Goal: Navigation & Orientation: Find specific page/section

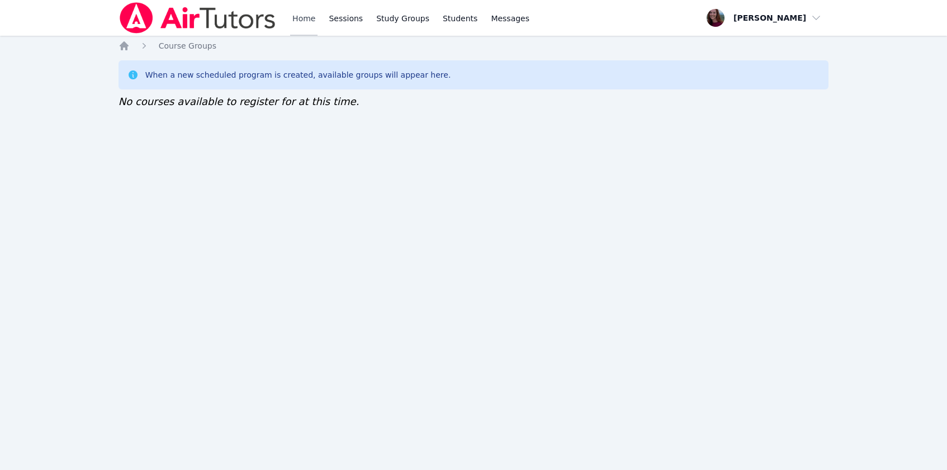
click at [304, 16] on link "Home" at bounding box center [303, 18] width 27 height 36
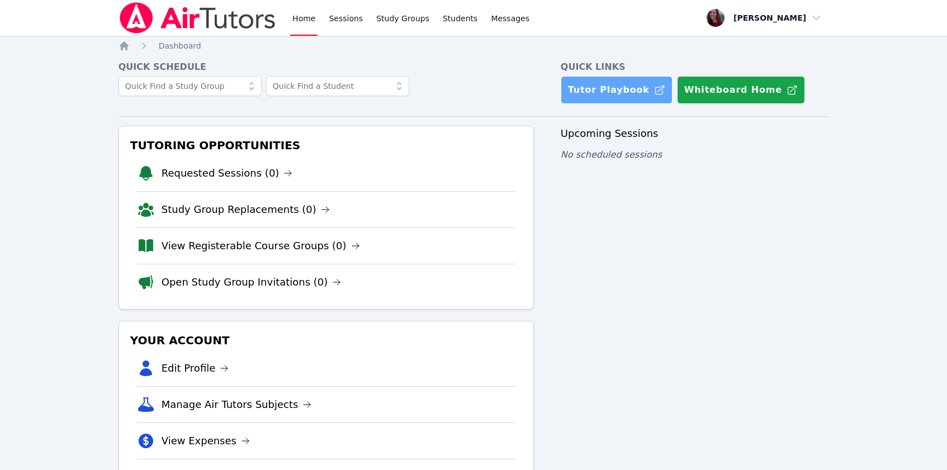
click at [607, 97] on link "Tutor Playbook" at bounding box center [617, 90] width 112 height 28
click at [207, 252] on link "View Registerable Course Groups (0)" at bounding box center [261, 246] width 199 height 16
